Goal: Find specific page/section: Find specific page/section

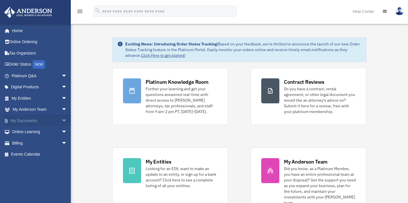
click at [44, 123] on link "My Documents arrow_drop_down" at bounding box center [40, 120] width 72 height 11
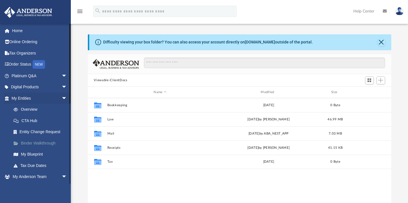
scroll to position [124, 299]
click at [37, 151] on link "My Blueprint" at bounding box center [42, 153] width 68 height 11
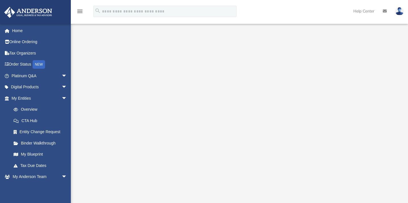
click at [88, 22] on div "menu search Site Menu add rjwhite01@outlook.com My Profile Reset Password Logou…" at bounding box center [204, 13] width 400 height 19
click at [32, 44] on link "Online Ordering" at bounding box center [40, 41] width 72 height 11
